Goal: Information Seeking & Learning: Learn about a topic

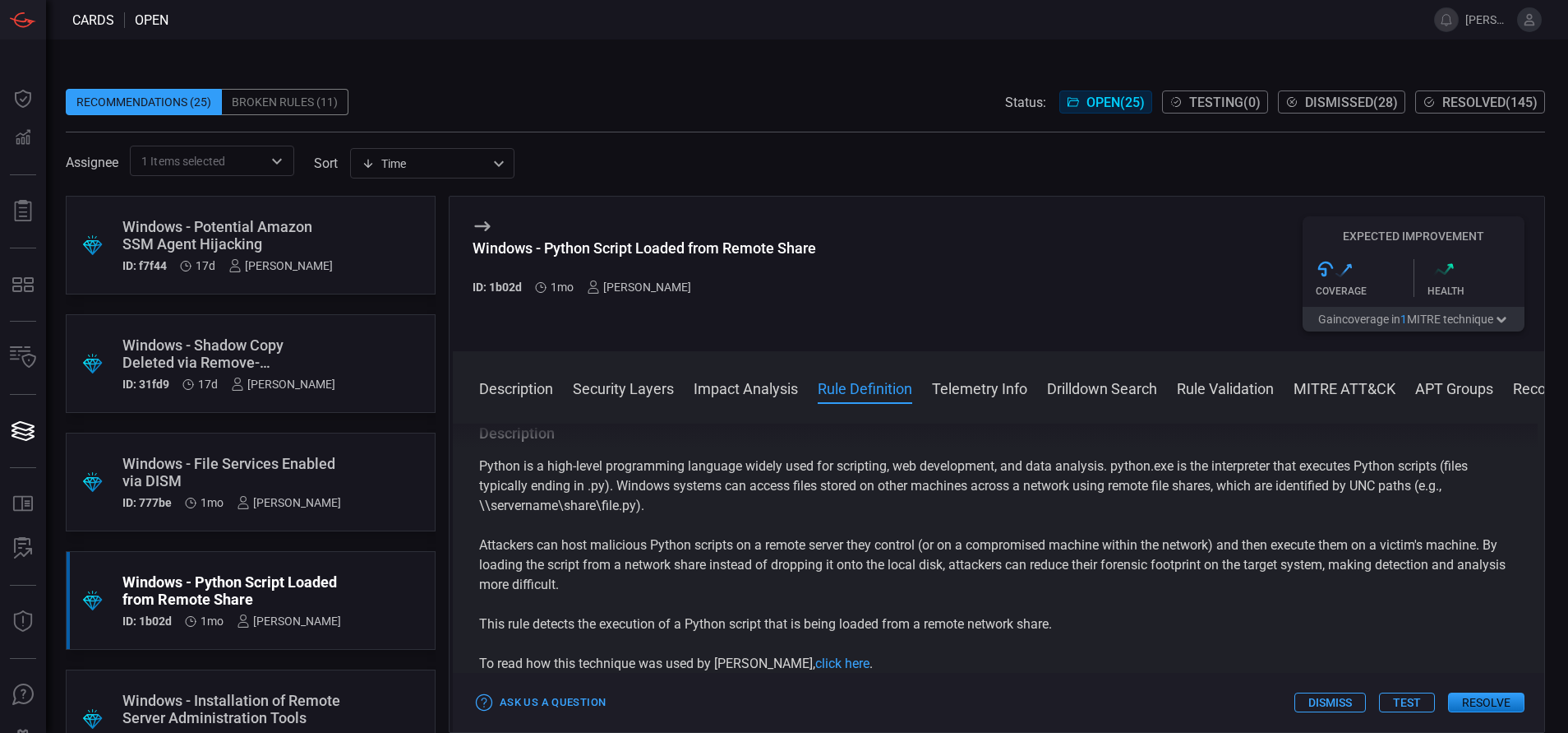
scroll to position [908, 0]
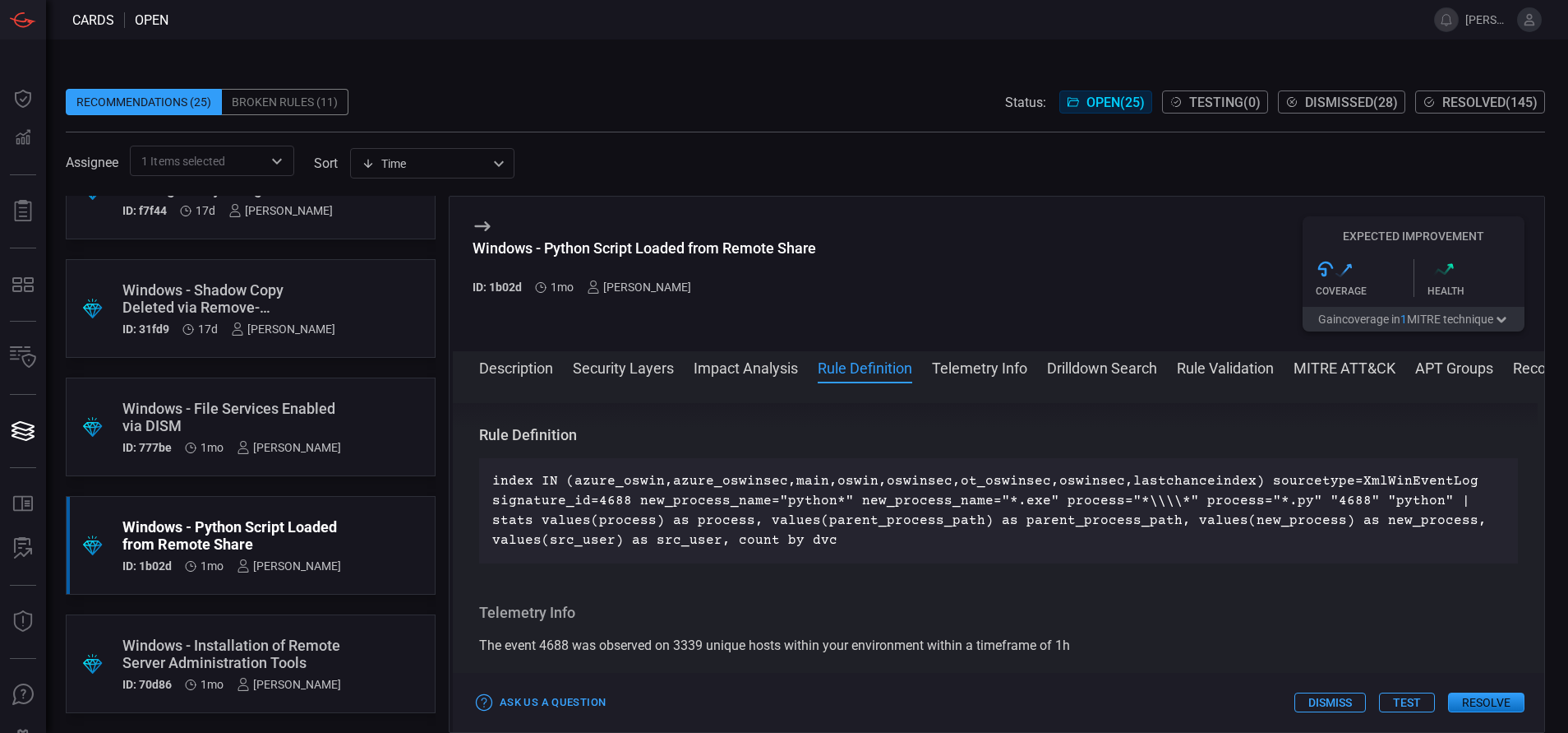
click at [276, 627] on div ".suggested_cards_icon{fill:url(#suggested_cards_icon);} Windows - Installation …" at bounding box center [250, 663] width 370 height 98
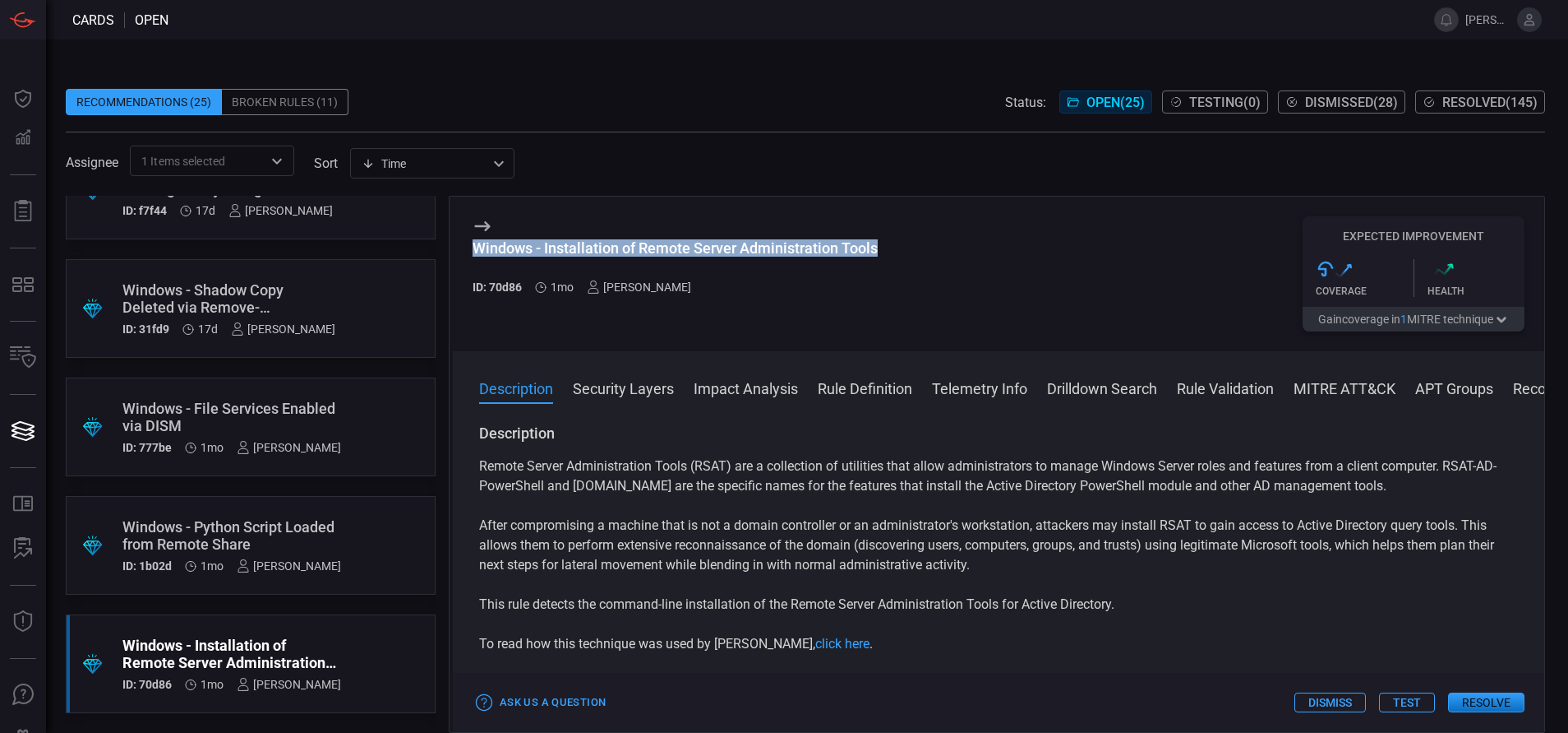
drag, startPoint x: 882, startPoint y: 243, endPoint x: 460, endPoint y: 252, distance: 422.1
click at [460, 252] on div "Windows - Installation of Remote Server Administration Tools ID: 70d86 1mo [PER…" at bounding box center [999, 274] width 1092 height 155
copy div "Windows - Installation of Remote Server Administration Tools"
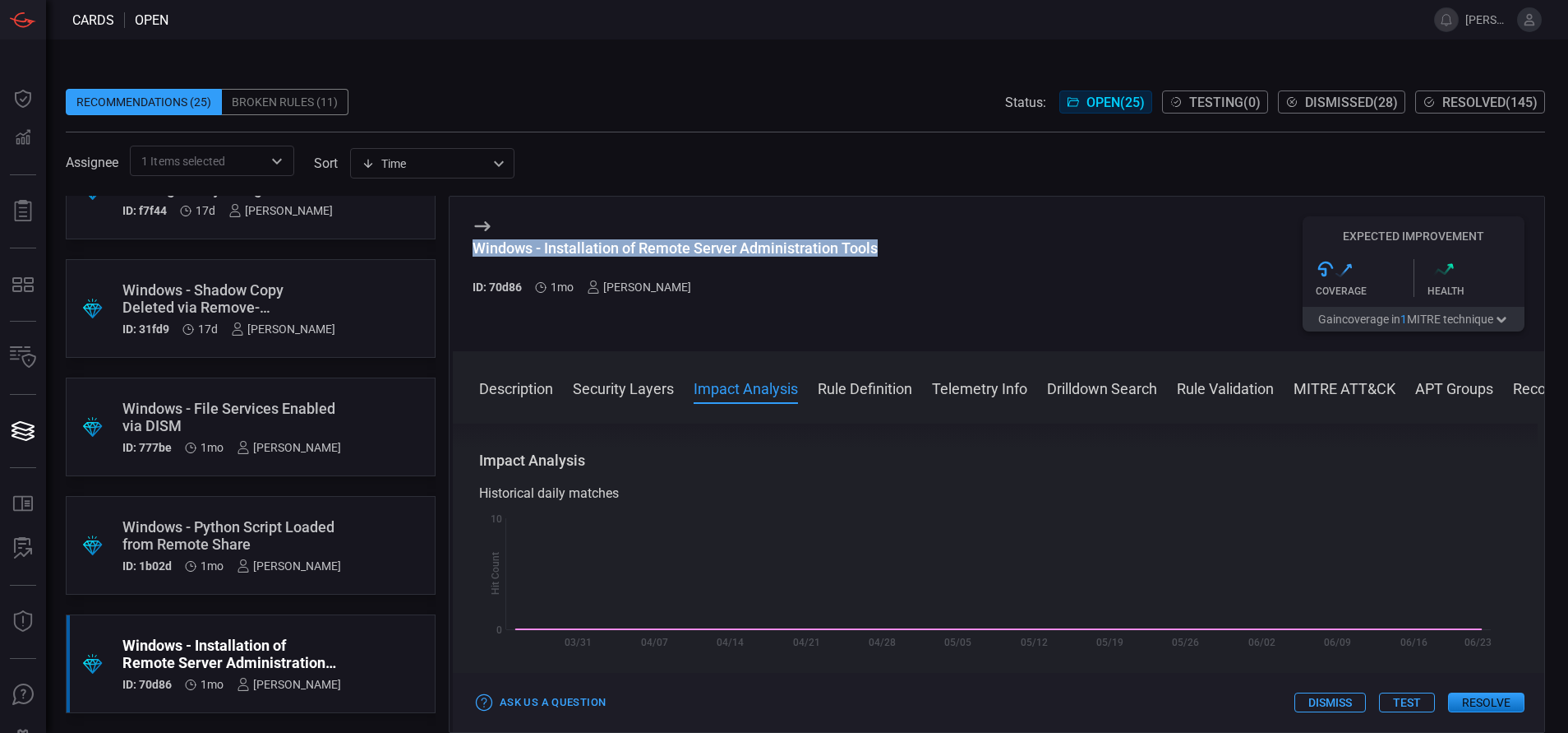
scroll to position [455, 0]
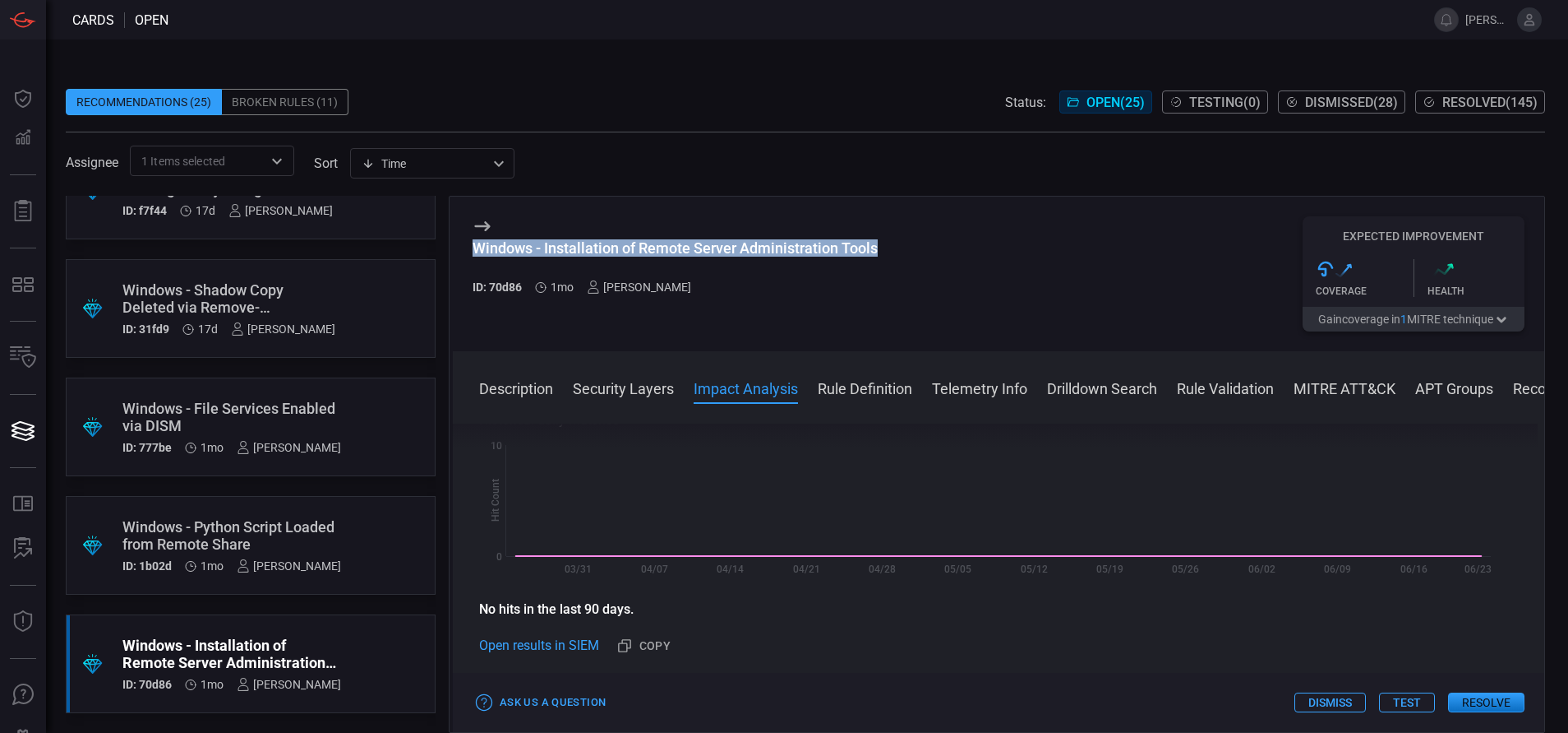
click at [1318, 390] on button "MITRE ATT&CK" at bounding box center [1345, 387] width 102 height 20
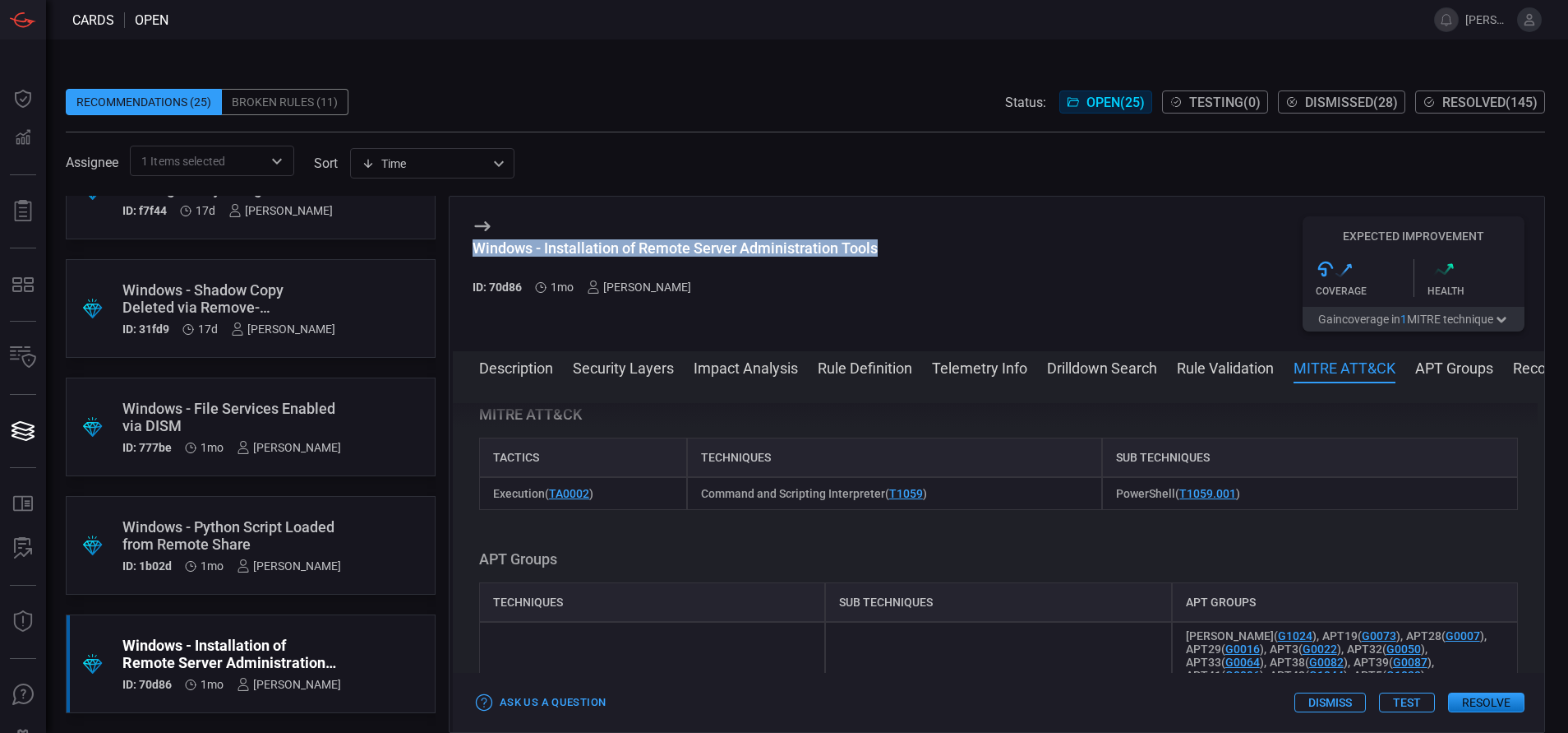
scroll to position [1386, 0]
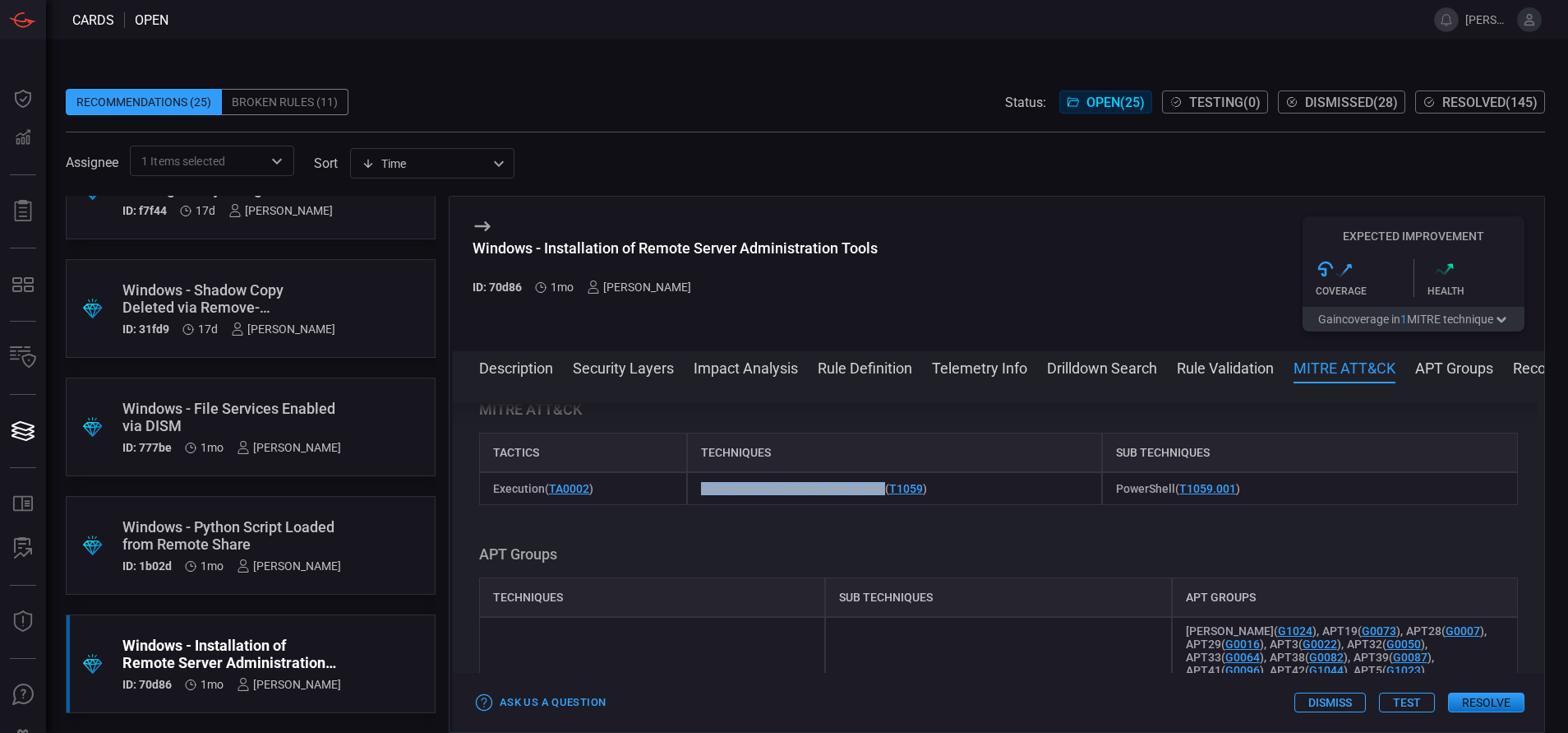
drag, startPoint x: 691, startPoint y: 509, endPoint x: 878, endPoint y: 520, distance: 187.3
click at [878, 505] on div "Command and Scripting Interpreter ( T1059 )" at bounding box center [895, 488] width 416 height 33
copy span "Command and Scripting Interpreter"
drag, startPoint x: 1105, startPoint y: 510, endPoint x: 1162, endPoint y: 516, distance: 57.3
click at [1162, 495] on span "PowerShell ( T1059.001 )" at bounding box center [1178, 488] width 124 height 13
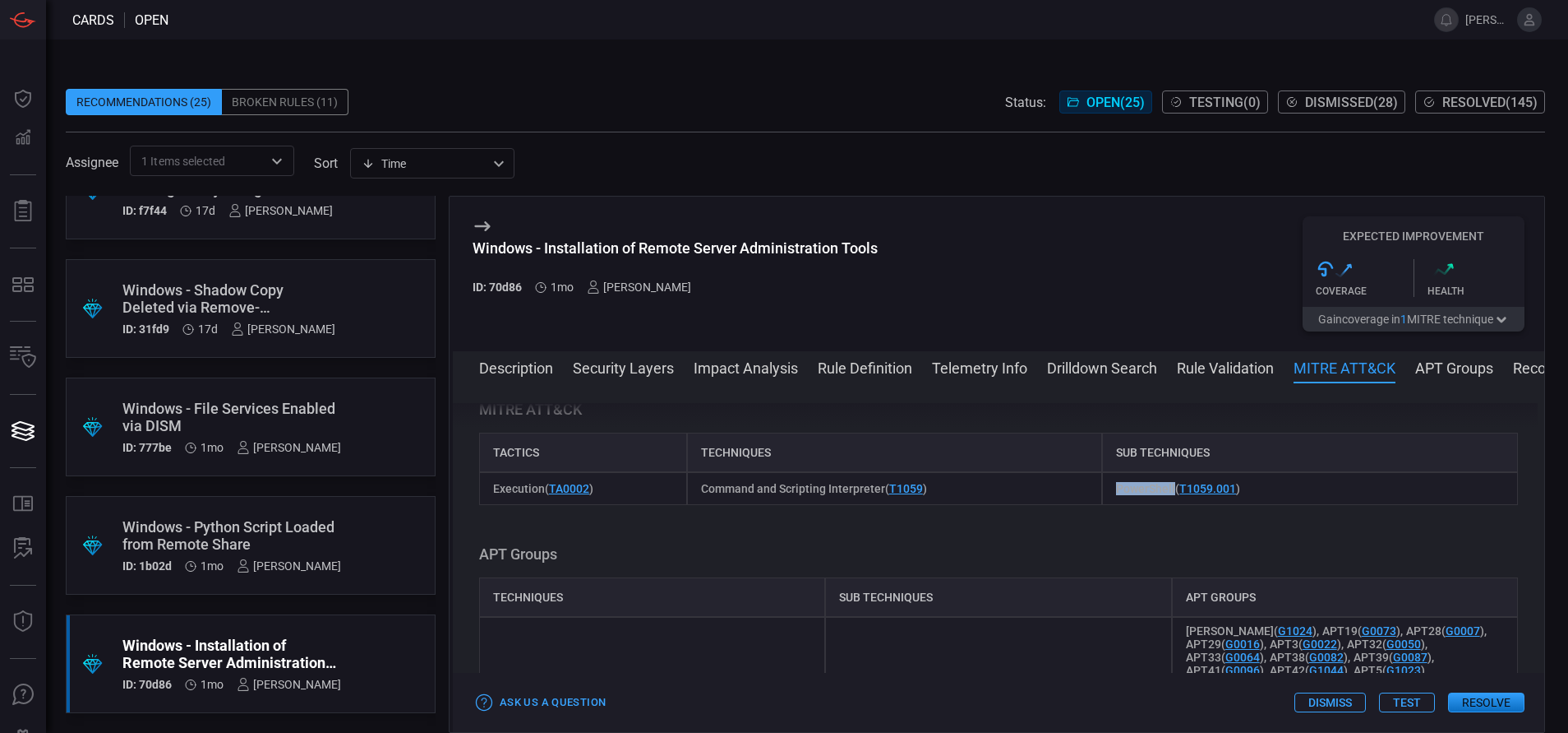
copy span "PowerShell"
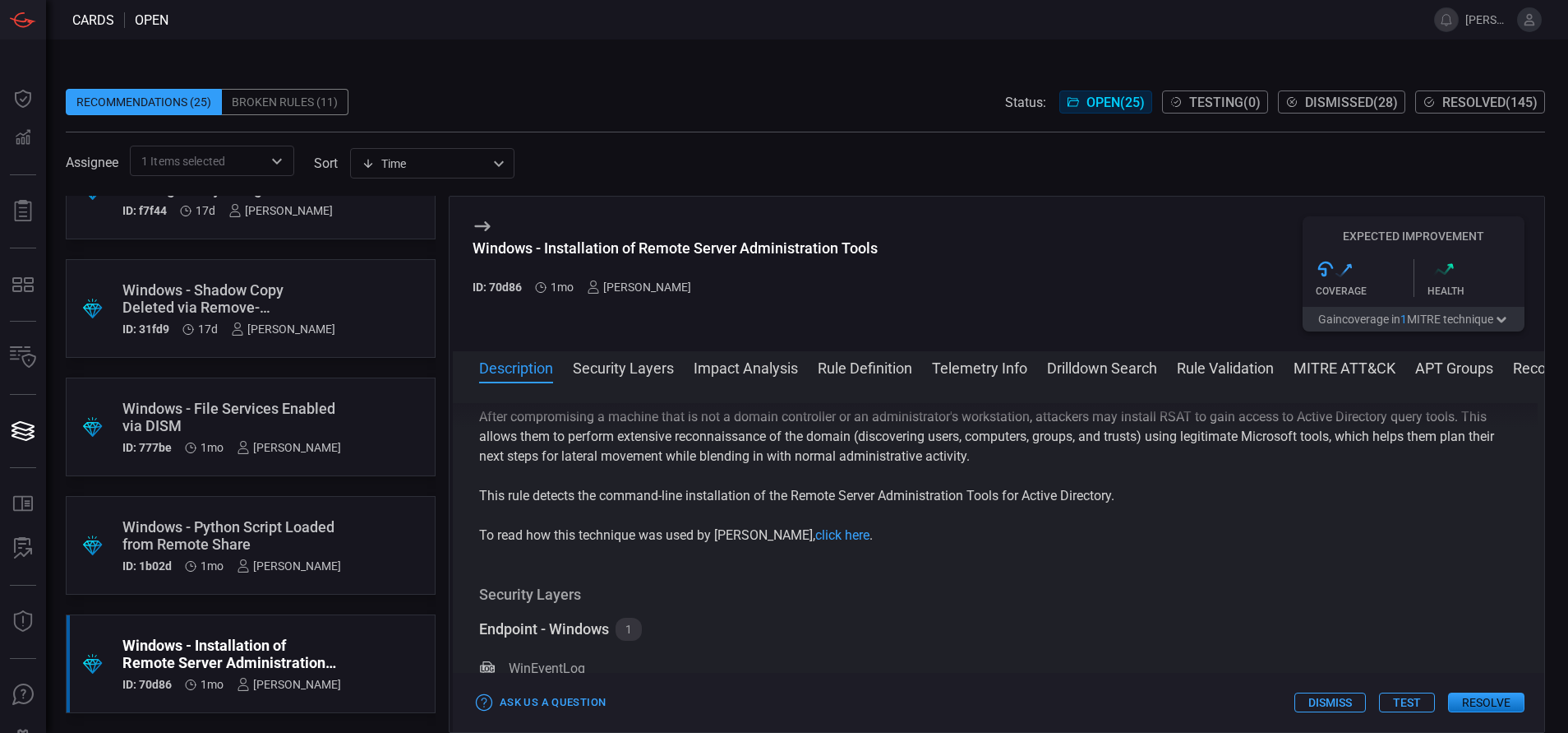
scroll to position [0, 0]
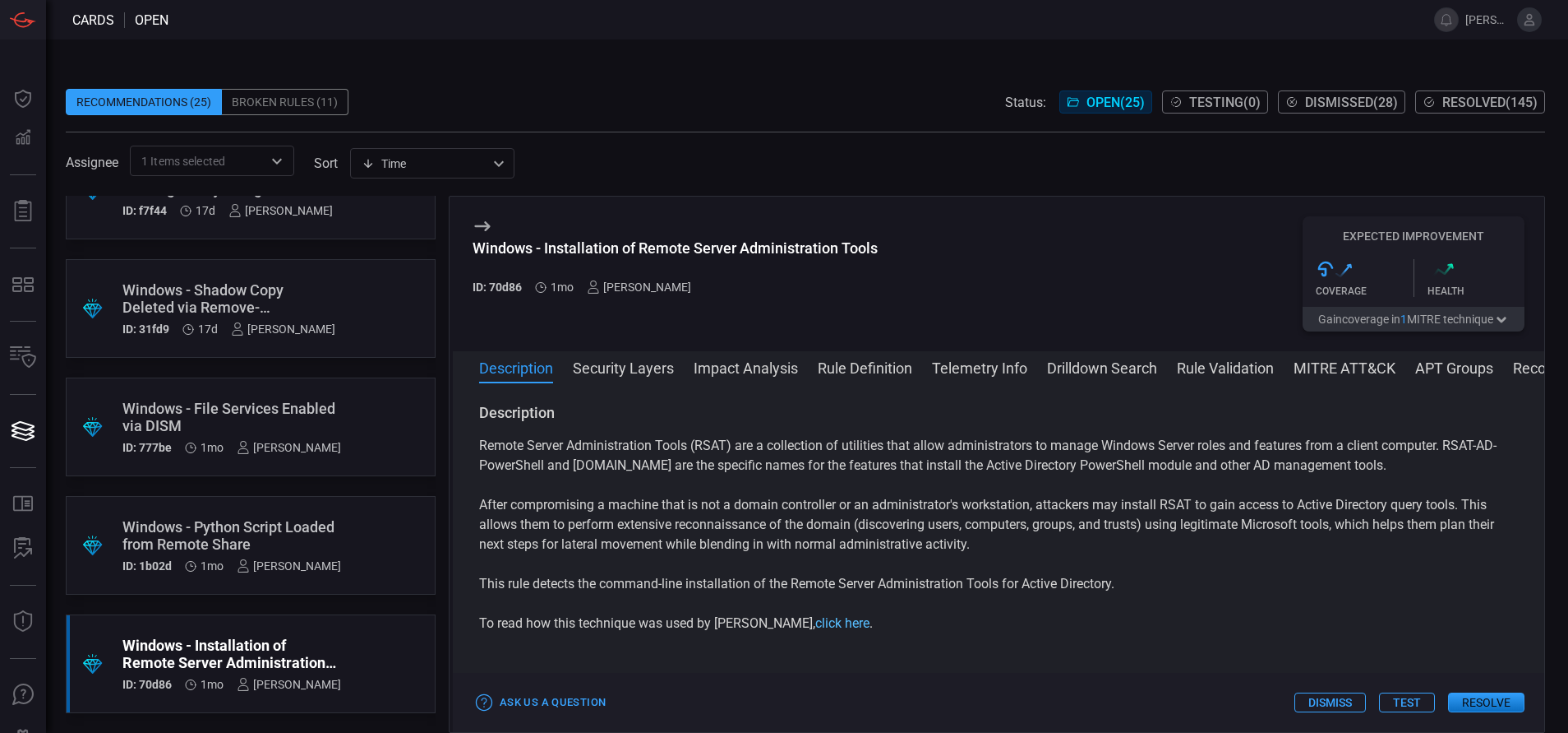
click at [815, 631] on link "click here" at bounding box center [842, 623] width 55 height 16
drag, startPoint x: 523, startPoint y: 287, endPoint x: 488, endPoint y: 292, distance: 35.4
click at [488, 292] on div "ID: 70d86 1mo [PERSON_NAME]" at bounding box center [675, 287] width 406 height 13
copy h5 "70d86"
click at [488, 292] on h5 "ID: 70d86" at bounding box center [498, 287] width 50 height 13
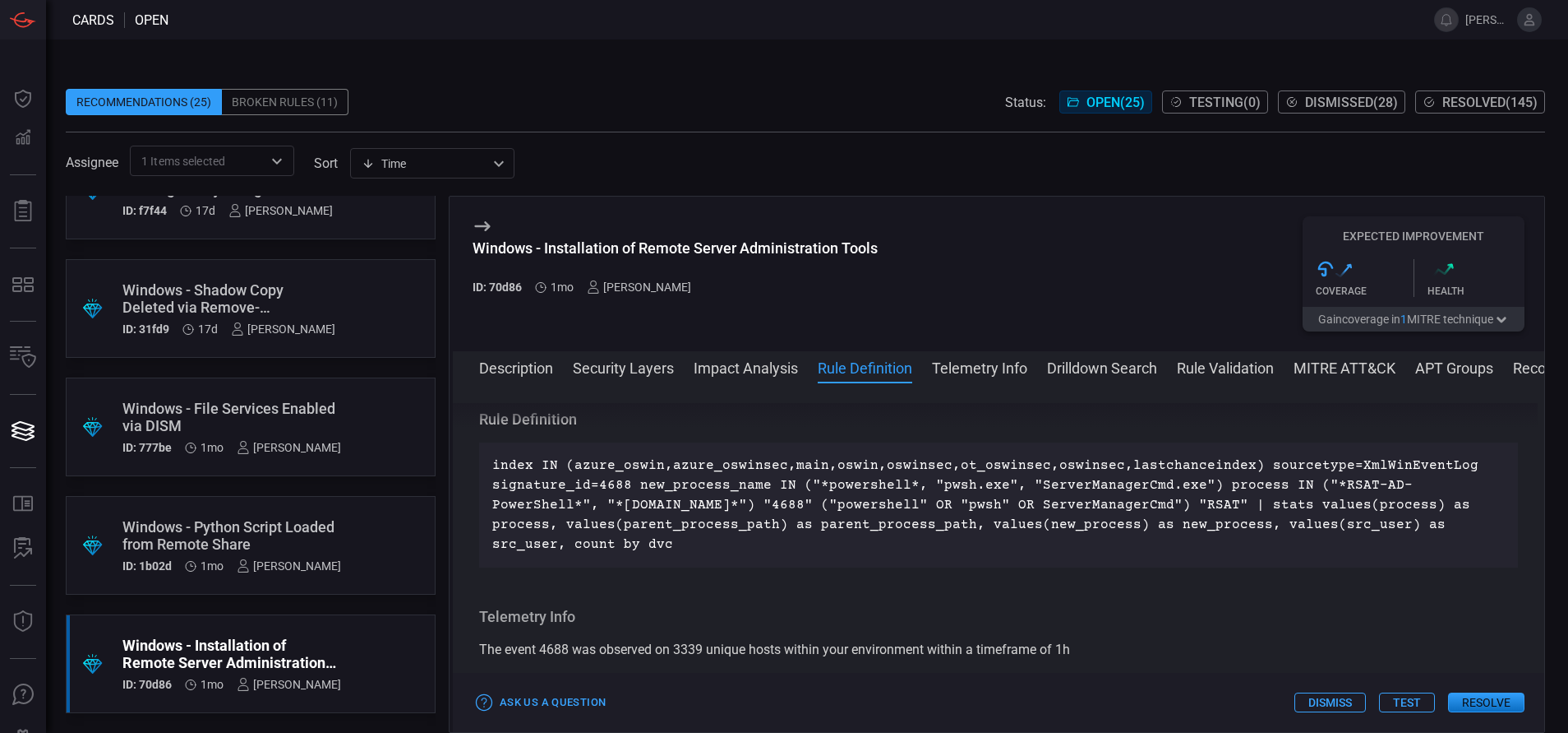
scroll to position [723, 0]
drag, startPoint x: 601, startPoint y: 565, endPoint x: 491, endPoint y: 494, distance: 130.9
click at [491, 494] on div "index IN (azure_oswin,azure_oswinsec,main,oswin,oswinsec,ot_oswinsec,oswinsec,l…" at bounding box center [999, 507] width 1039 height 125
copy p "index IN (azure_oswin,azure_oswinsec,main,oswin,oswinsec,ot_oswinsec,oswinsec,l…"
click at [1110, 367] on button "Drilldown Search" at bounding box center [1102, 367] width 110 height 20
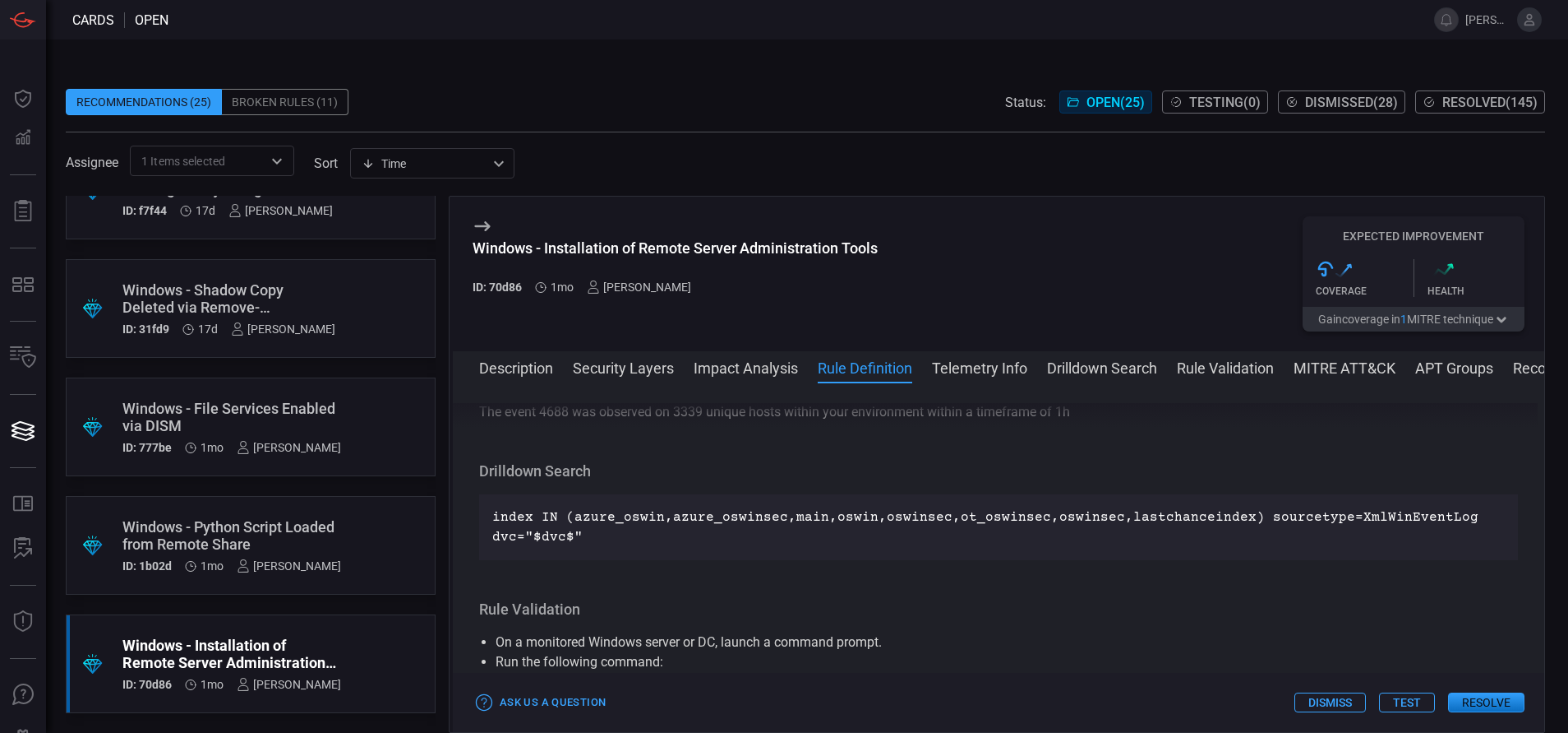
scroll to position [1024, 0]
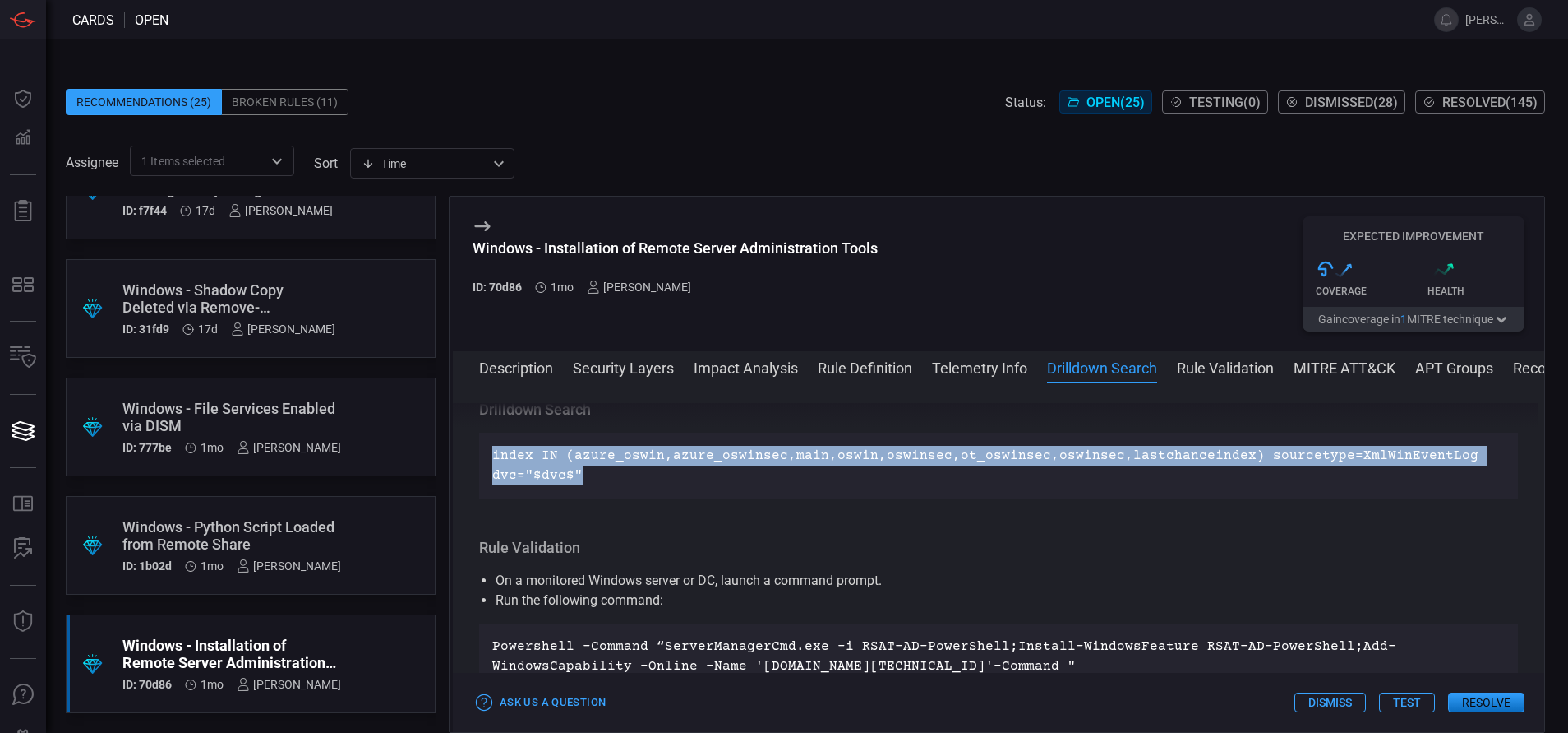
drag, startPoint x: 584, startPoint y: 502, endPoint x: 492, endPoint y: 474, distance: 96.2
click at [492, 474] on p "index IN (azure_oswin,azure_oswinsec,main,oswin,oswinsec,ot_oswinsec,oswinsec,l…" at bounding box center [998, 465] width 1013 height 40
copy p "index IN (azure_oswin,azure_oswinsec,main,oswin,oswinsec,ot_oswinsec,oswinsec,l…"
